Goal: Book appointment/travel/reservation

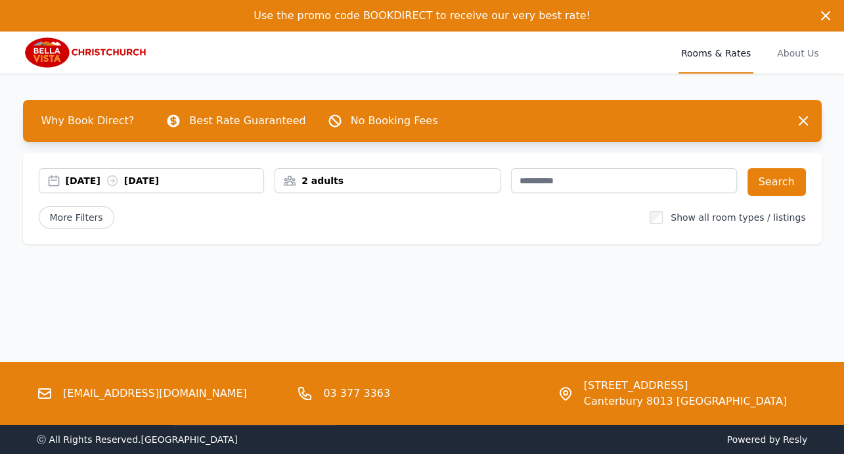
click at [56, 68] on img at bounding box center [86, 53] width 127 height 32
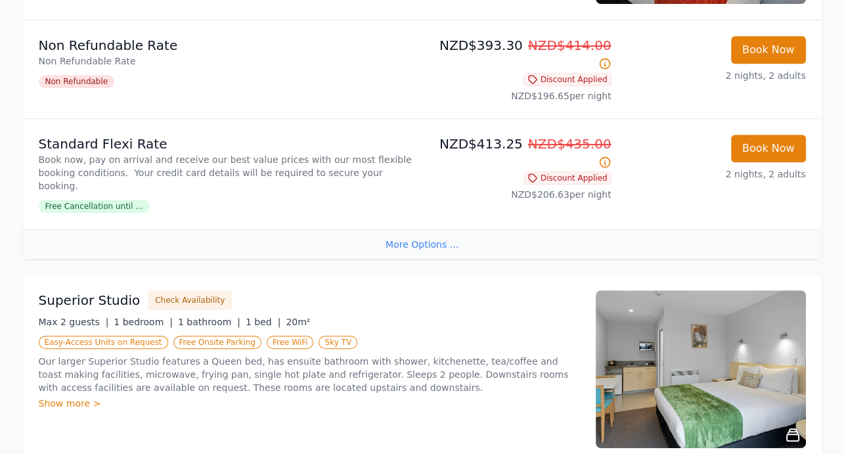
scroll to position [472, 0]
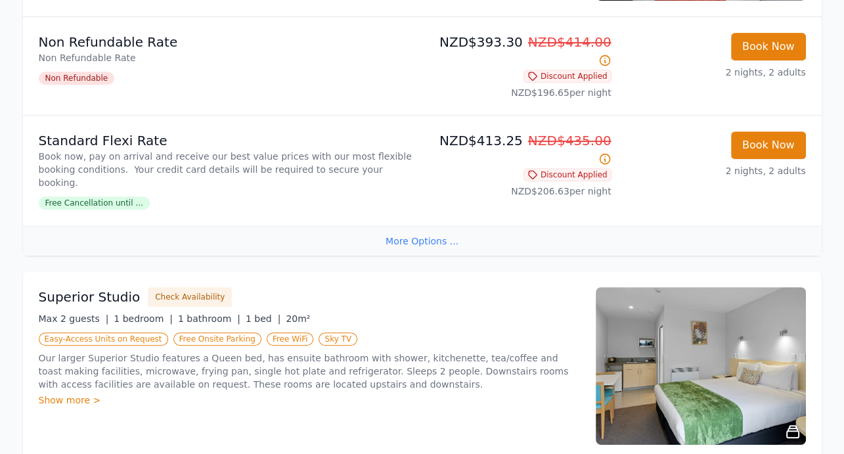
click at [150, 210] on span "Free Cancellation until ..." at bounding box center [94, 202] width 111 height 13
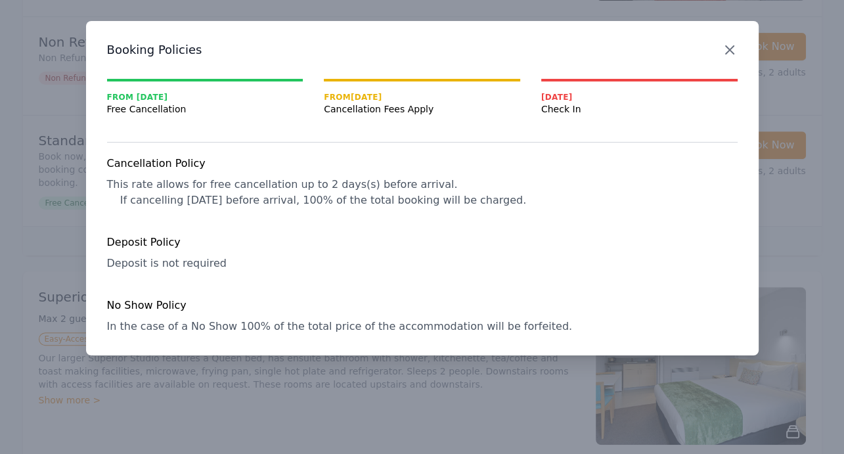
click at [726, 54] on icon "button" at bounding box center [730, 50] width 8 height 8
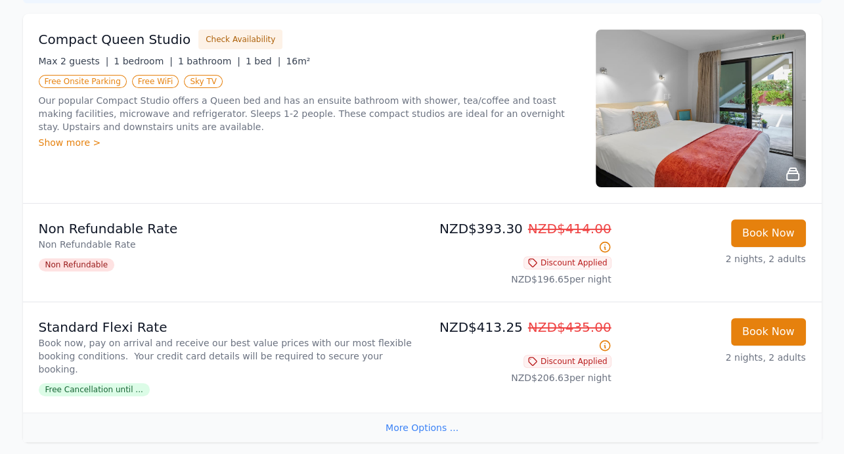
scroll to position [289, 0]
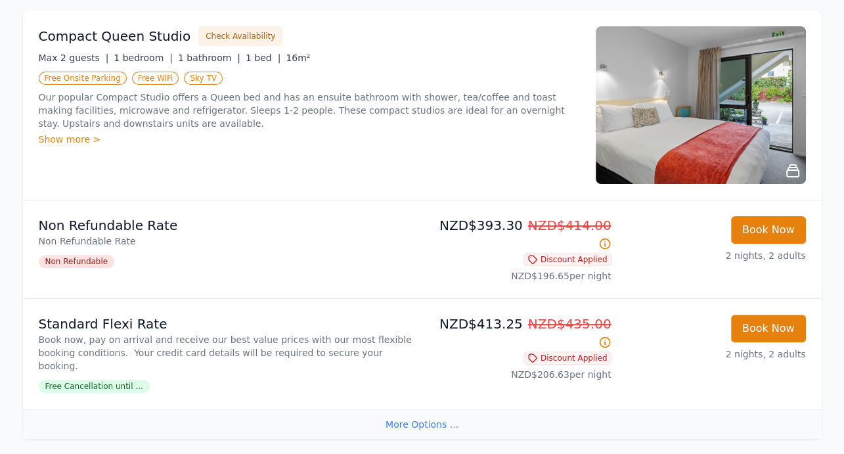
click at [785, 179] on icon at bounding box center [793, 171] width 16 height 16
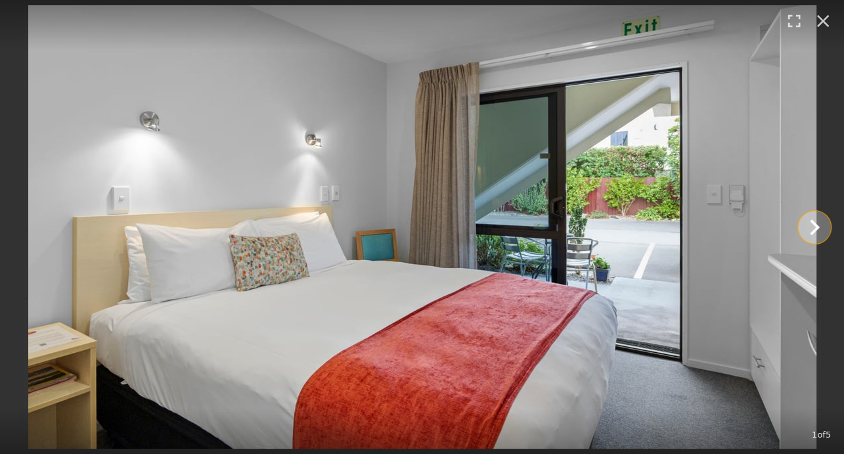
click at [815, 230] on icon "Show slide 2 of 5" at bounding box center [815, 227] width 10 height 16
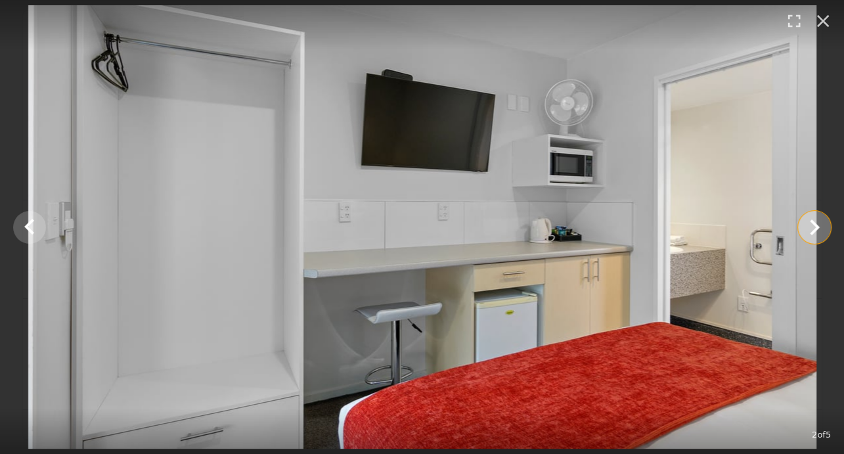
click at [815, 230] on icon "Show slide 3 of 5" at bounding box center [815, 227] width 10 height 16
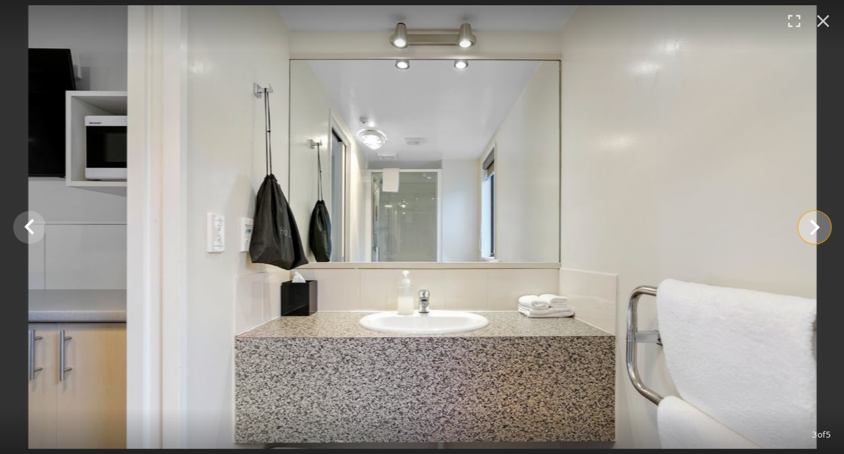
click at [815, 229] on icon "Show slide 4 of 5" at bounding box center [815, 227] width 10 height 16
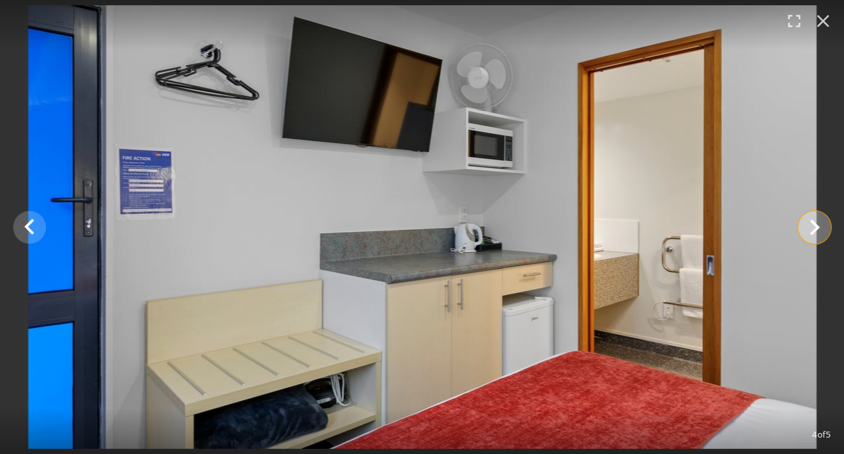
click at [815, 229] on icon "Show slide 5 of 5" at bounding box center [815, 227] width 10 height 16
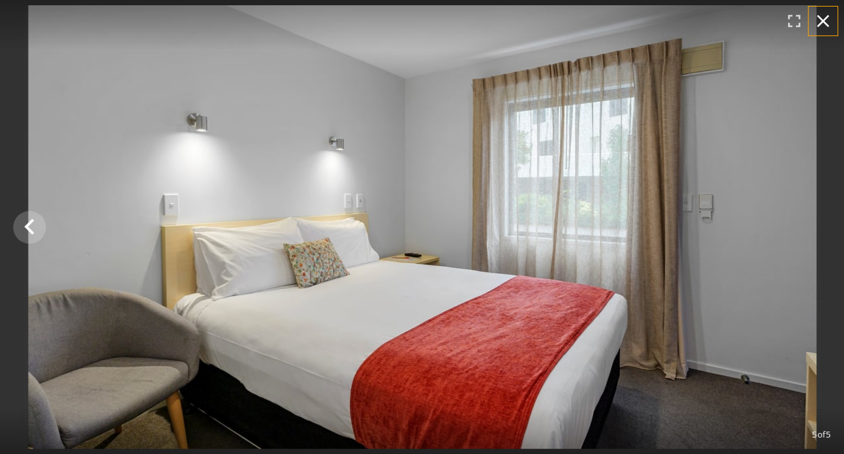
click at [820, 24] on icon "button" at bounding box center [824, 21] width 12 height 12
